Goal: Check status: Check status

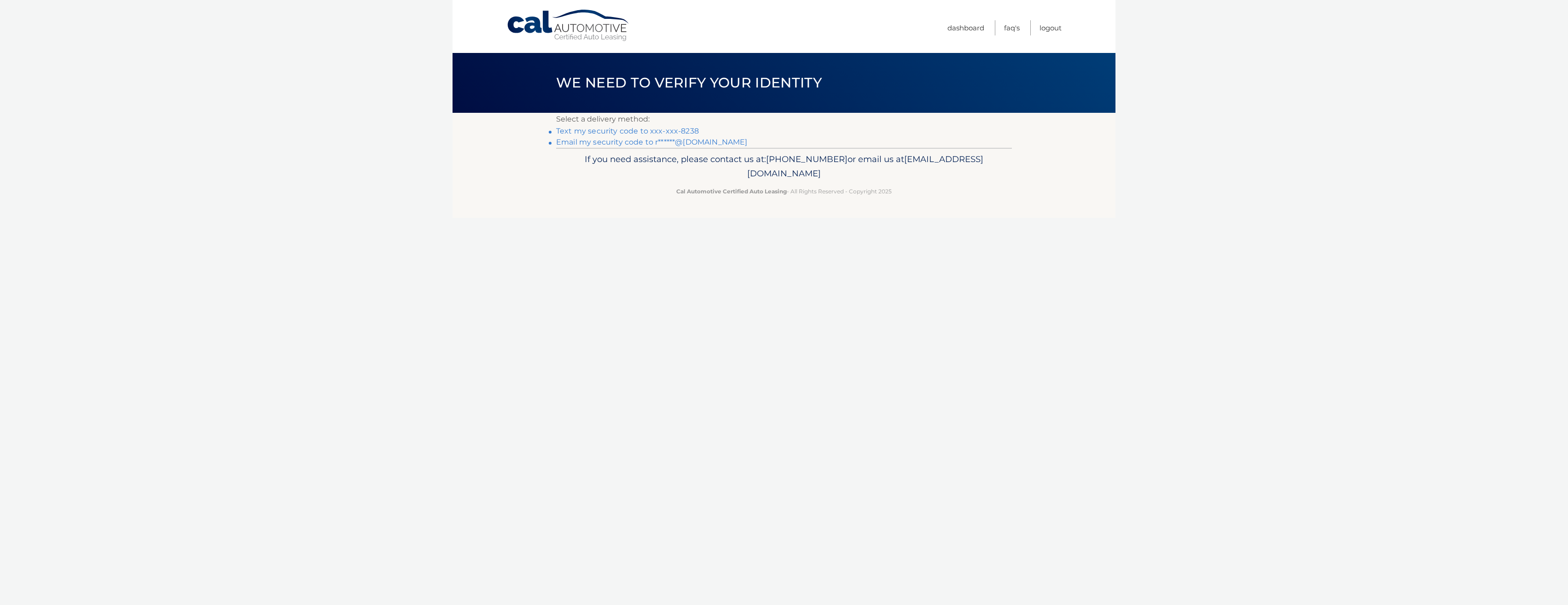
click at [673, 130] on link "Text my security code to xxx-xxx-8238" at bounding box center [628, 131] width 142 height 9
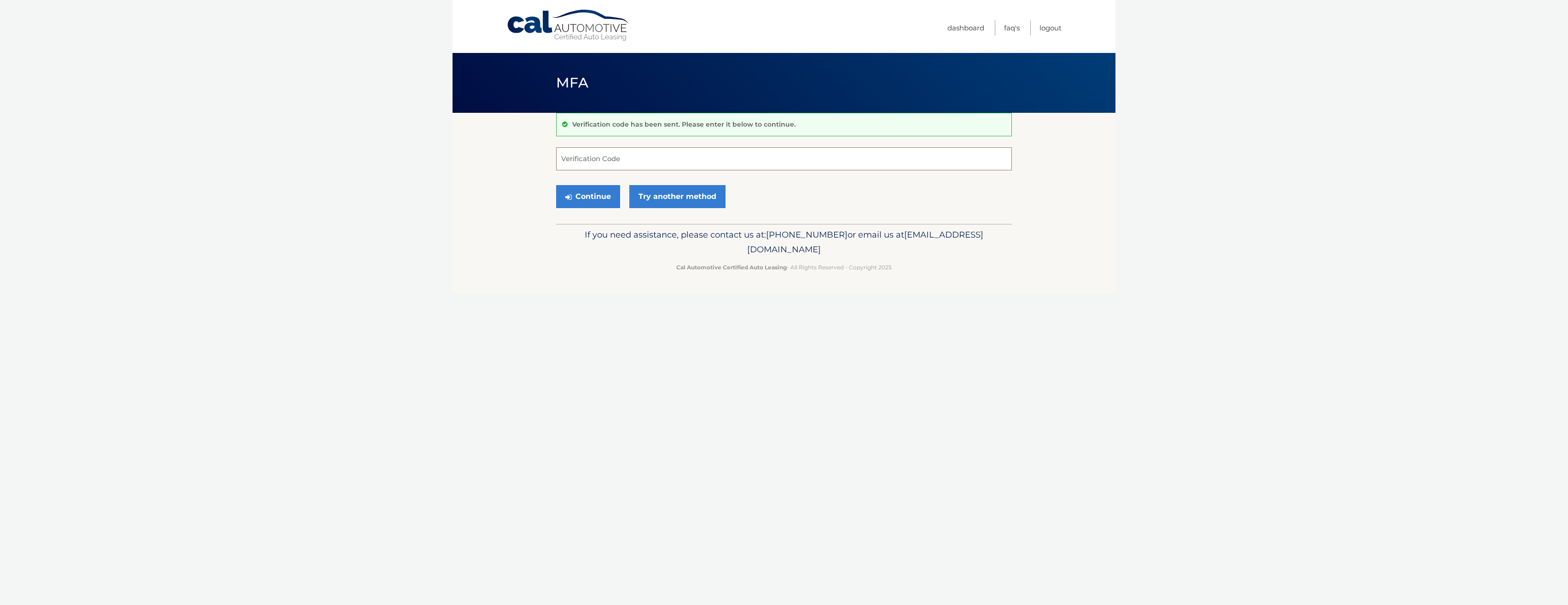
click at [654, 160] on input "Verification Code" at bounding box center [784, 159] width 456 height 23
type input "302762"
click at [580, 198] on button "Continue" at bounding box center [588, 197] width 64 height 23
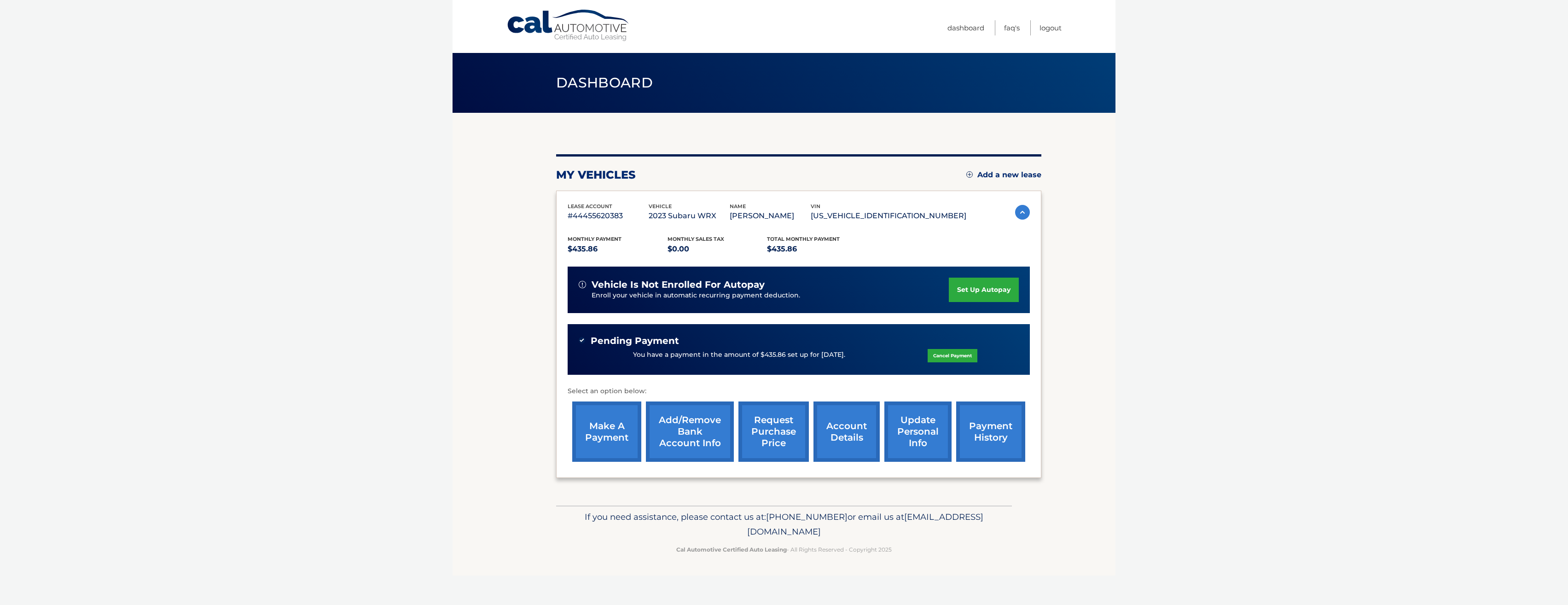
click at [234, 219] on body "Cal Automotive Menu Dashboard FAQ's Logout" at bounding box center [784, 302] width 1568 height 605
click at [271, 252] on body "Cal Automotive Menu Dashboard FAQ's Logout" at bounding box center [784, 302] width 1568 height 605
click at [1073, 346] on section "my vehicles Add a new lease lease account #44455620383 vehicle 2023 Subaru WRX …" at bounding box center [783, 309] width 663 height 393
click at [1083, 357] on section "my vehicles Add a new lease lease account #44455620383 vehicle 2023 Subaru WRX …" at bounding box center [783, 309] width 663 height 393
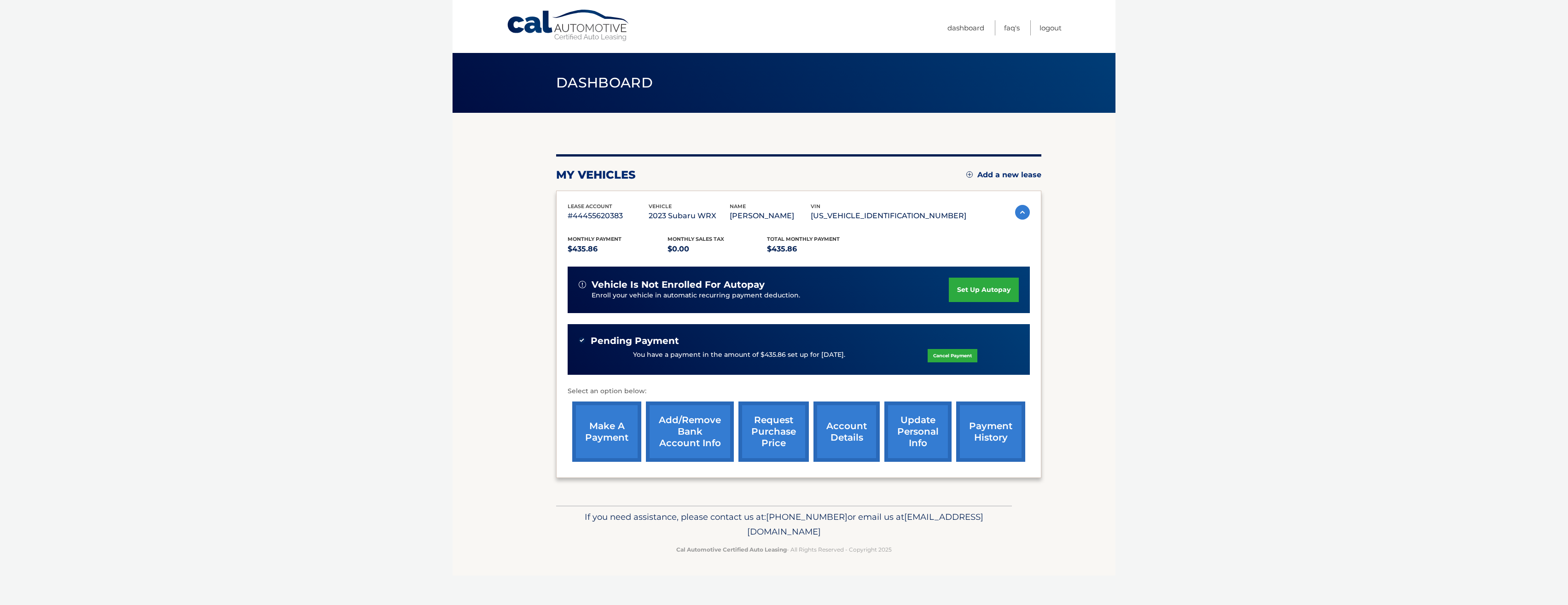
click at [1100, 355] on section "my vehicles Add a new lease lease account #44455620383 vehicle 2023 Subaru WRX …" at bounding box center [783, 309] width 663 height 393
